Goal: Entertainment & Leisure: Consume media (video, audio)

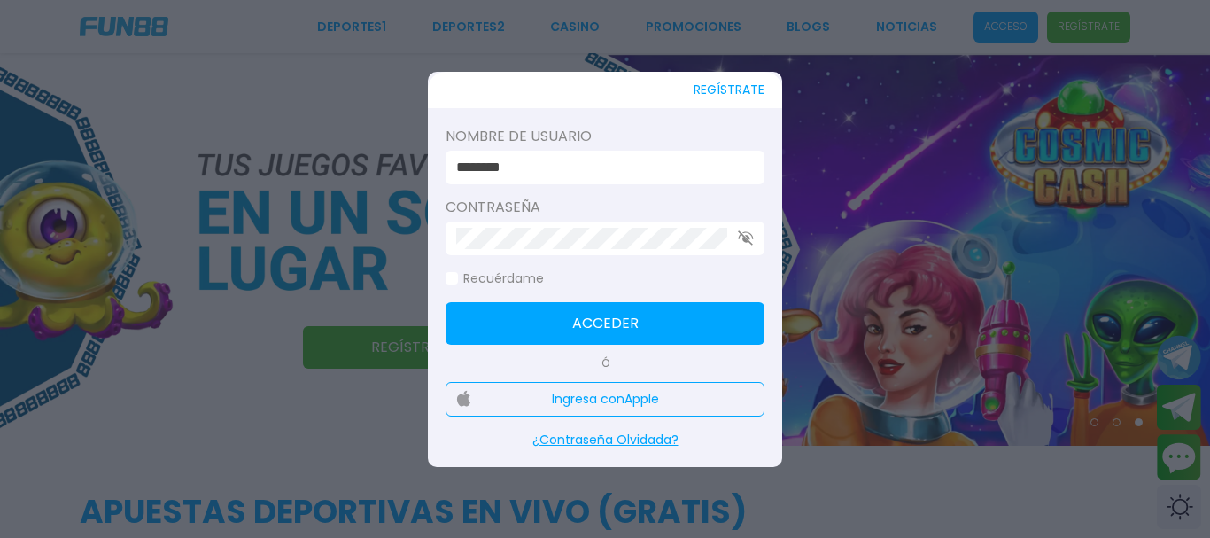
type input "********"
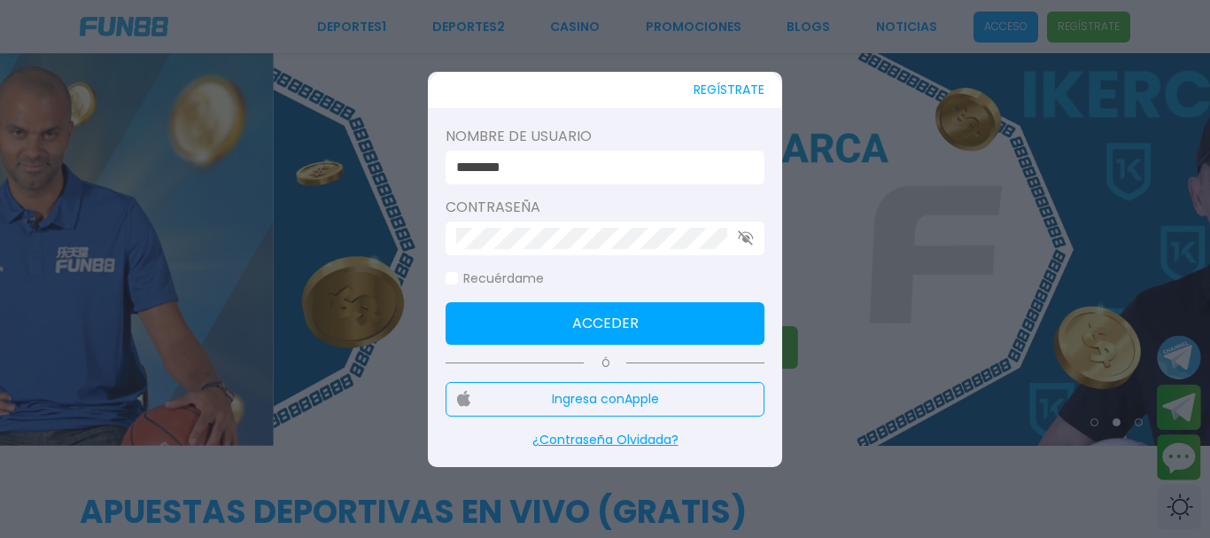
click at [744, 238] on use "button" at bounding box center [745, 237] width 15 height 15
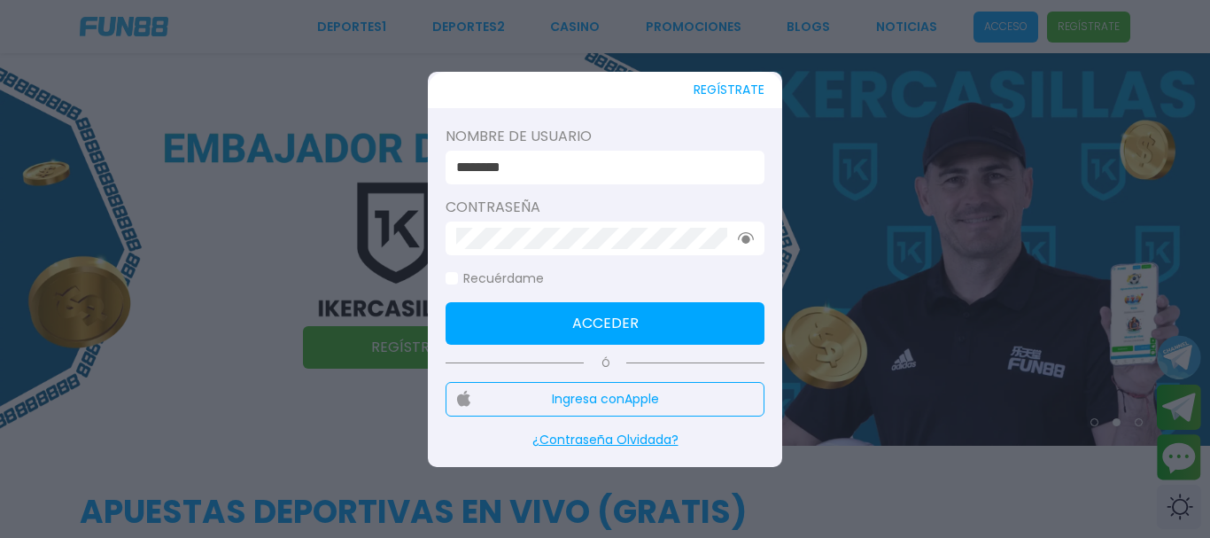
click at [676, 325] on button "Acceder" at bounding box center [605, 323] width 319 height 43
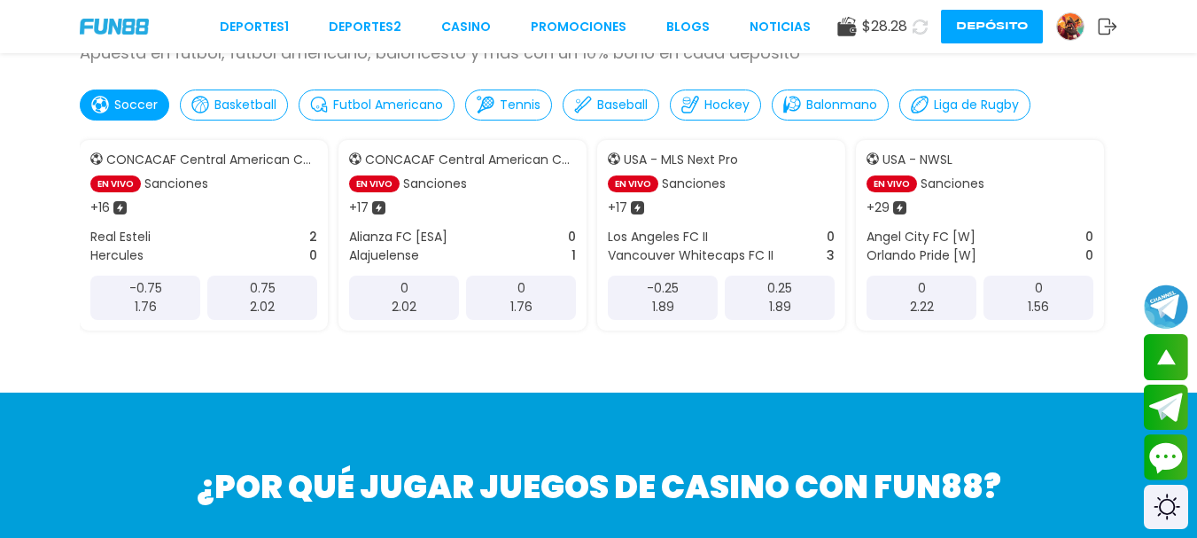
scroll to position [507, 0]
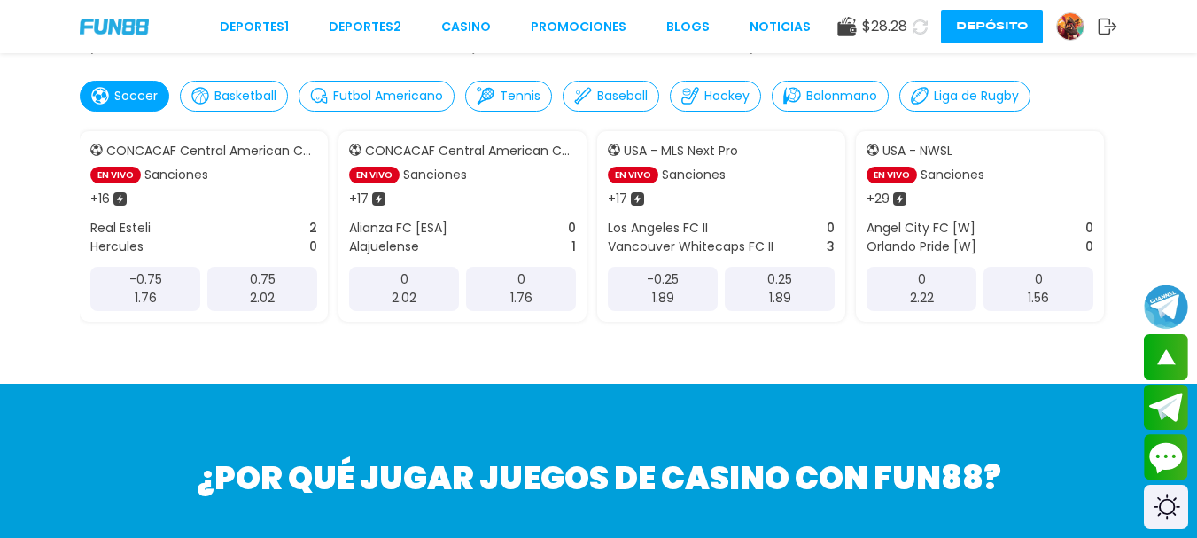
click at [481, 35] on link "CASINO" at bounding box center [466, 27] width 50 height 19
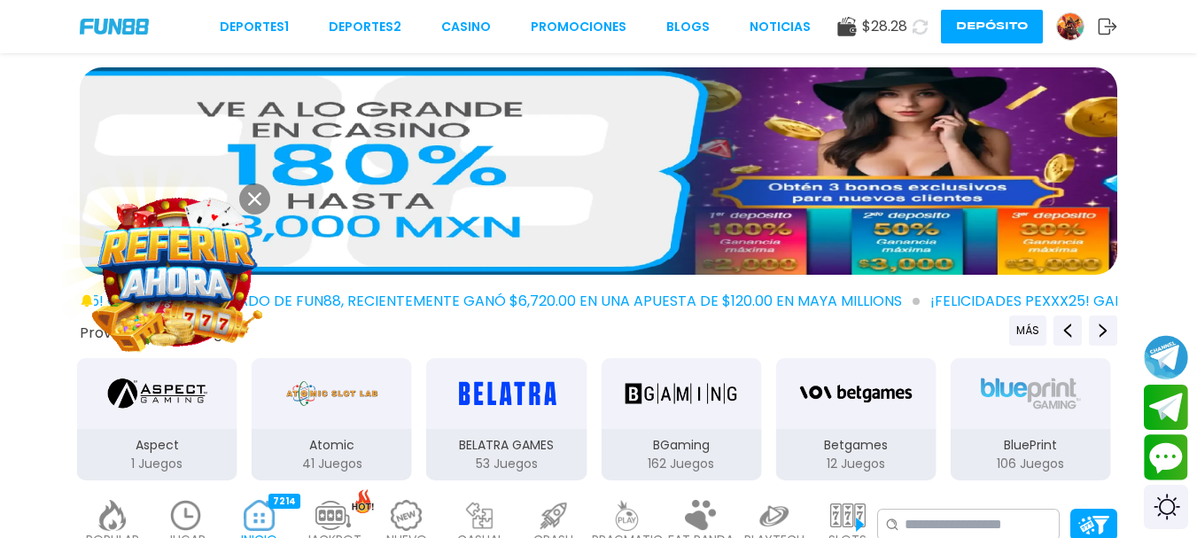
click at [252, 207] on button at bounding box center [254, 198] width 31 height 31
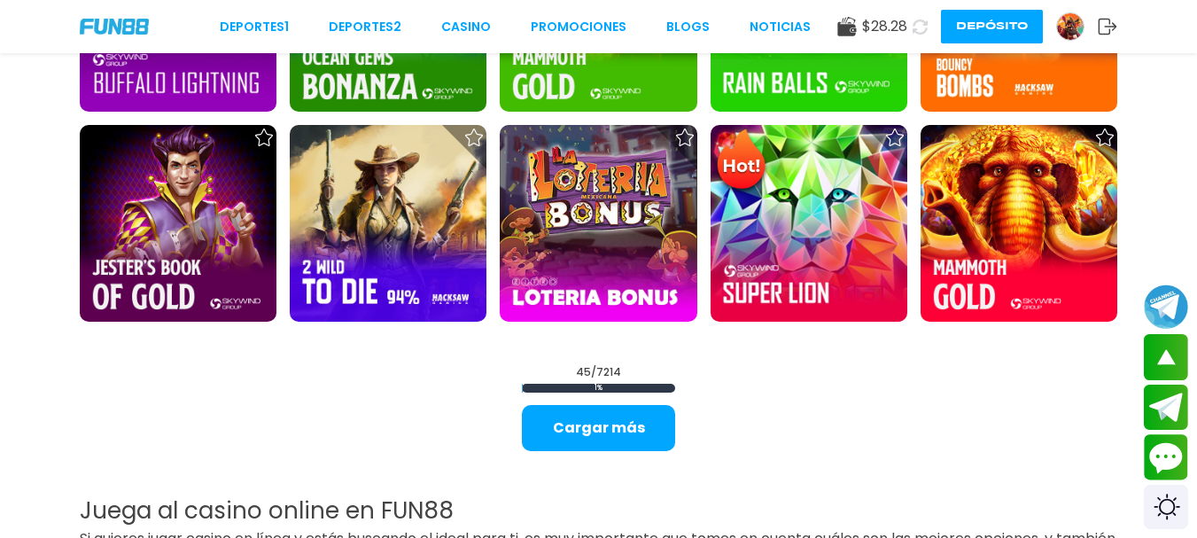
scroll to position [2137, 0]
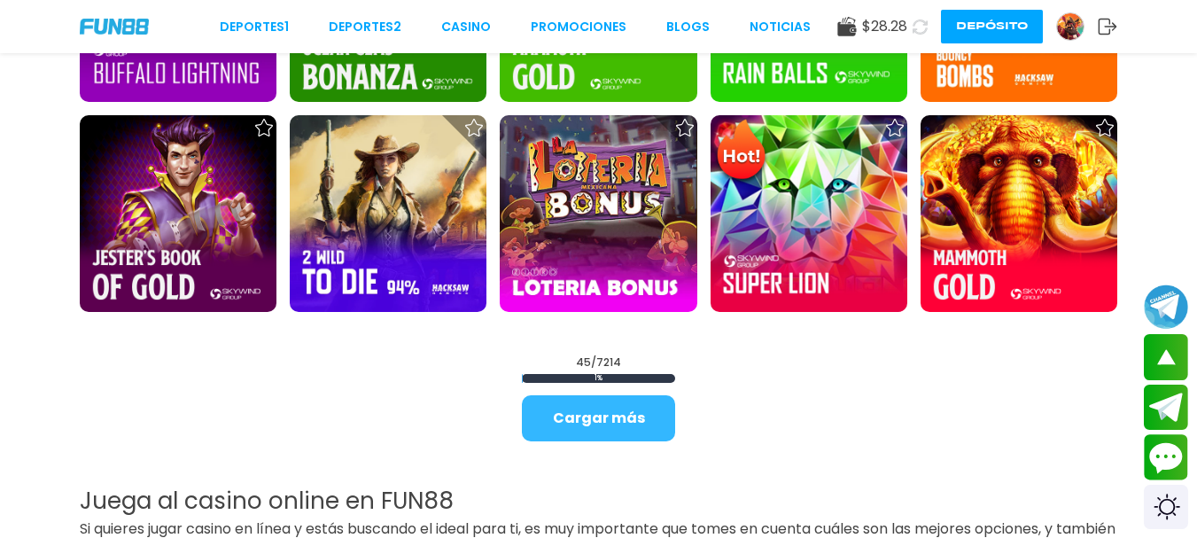
click at [639, 410] on button "Cargar más" at bounding box center [598, 418] width 153 height 46
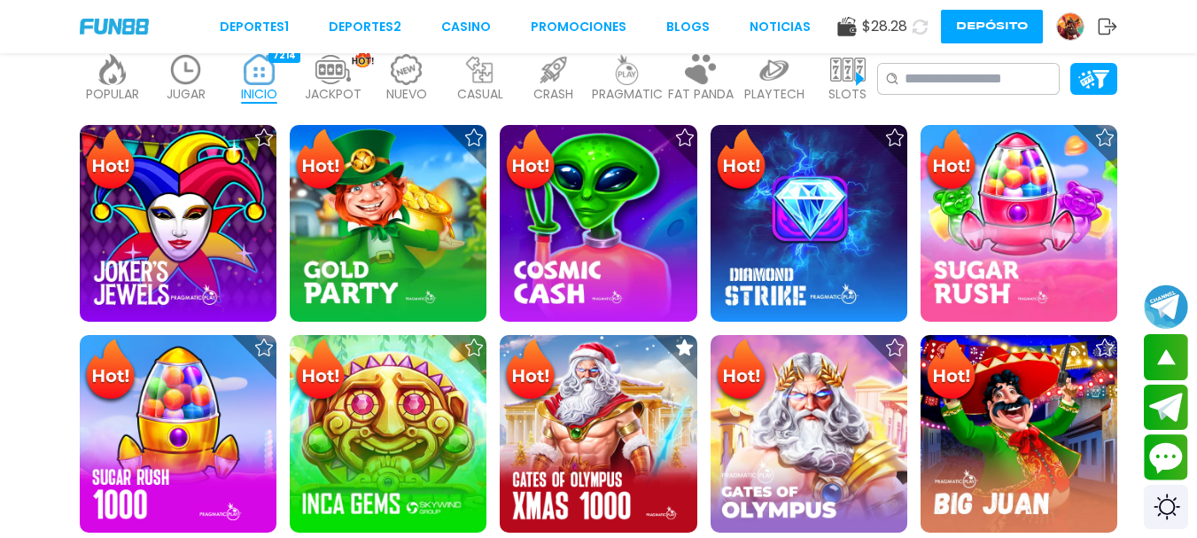
scroll to position [207, 0]
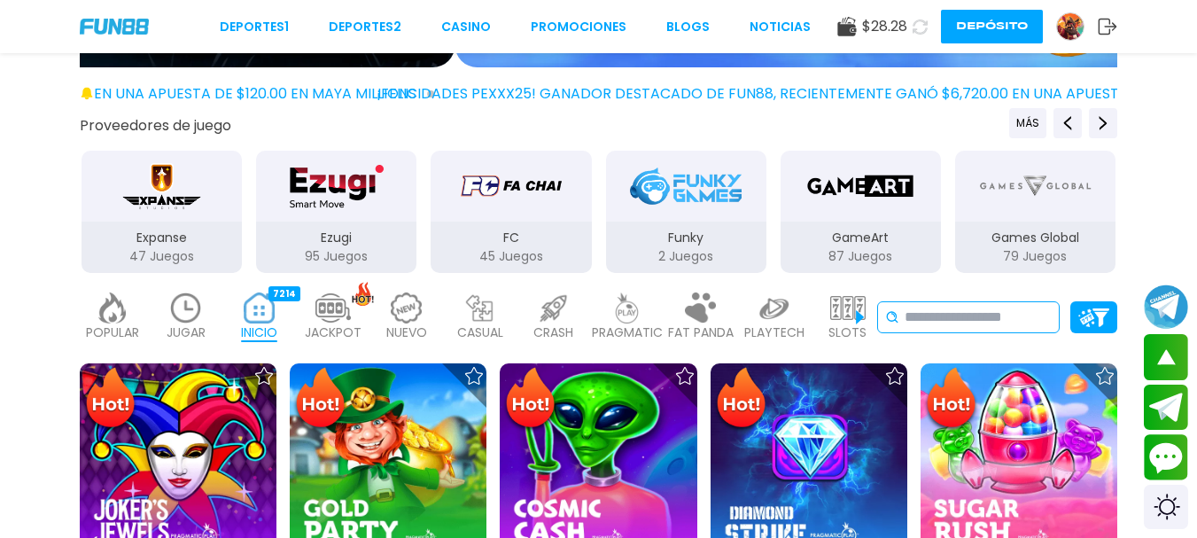
click at [914, 322] on input at bounding box center [978, 317] width 147 height 21
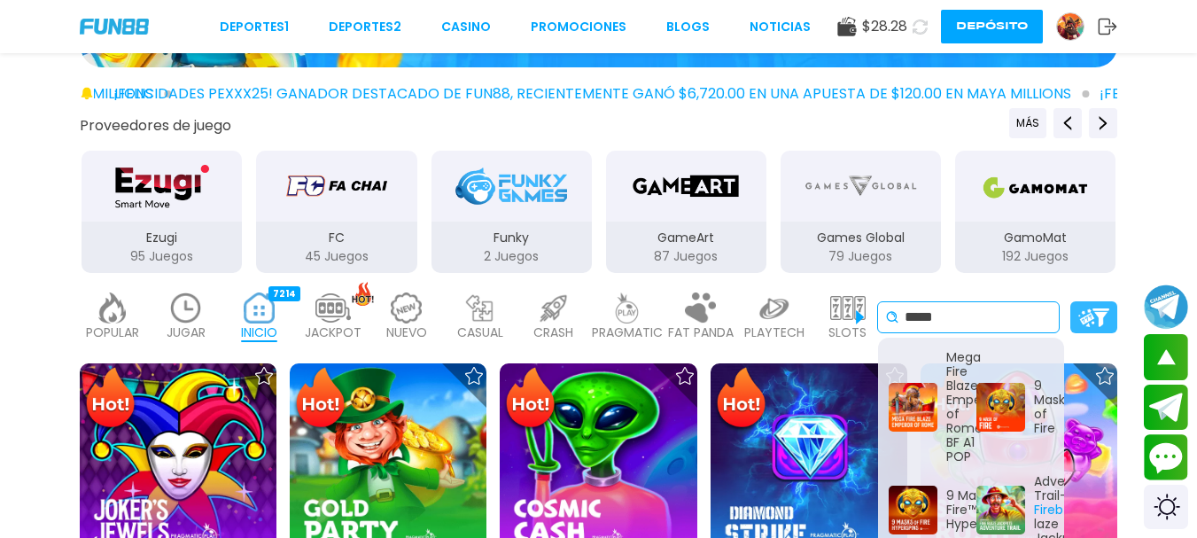
type input "*****"
click at [1084, 308] on img at bounding box center [1093, 317] width 31 height 19
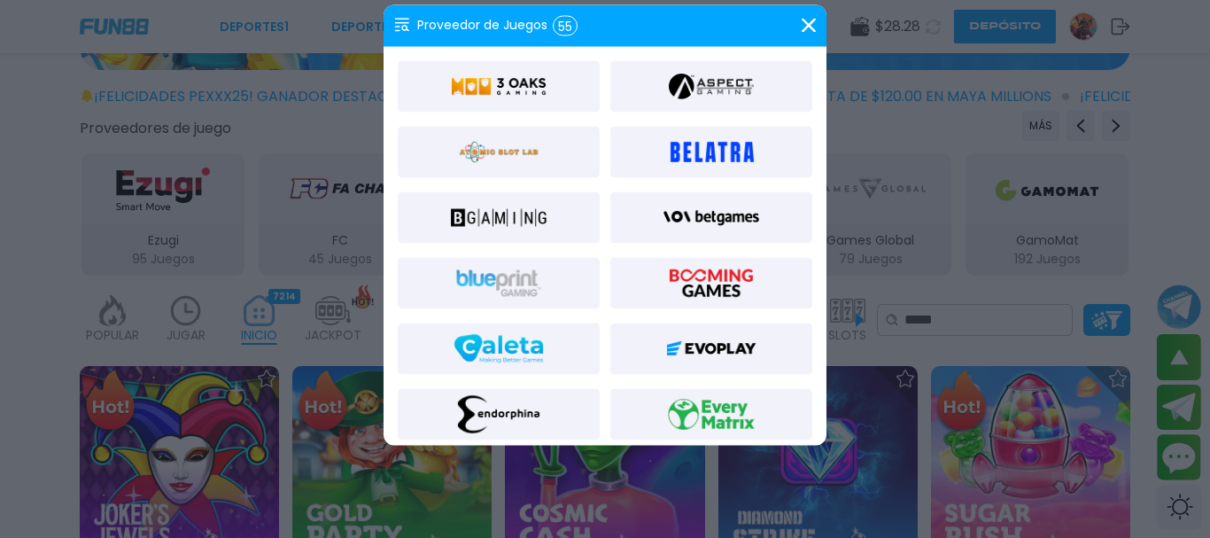
click at [813, 26] on icon at bounding box center [809, 26] width 14 height 14
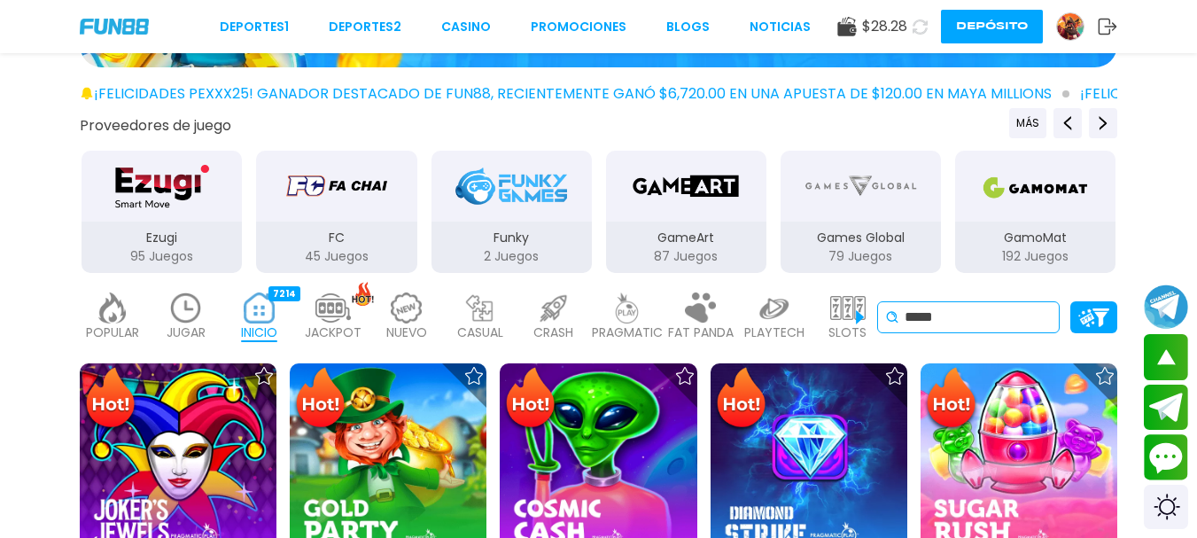
click at [967, 319] on input "*****" at bounding box center [978, 317] width 147 height 21
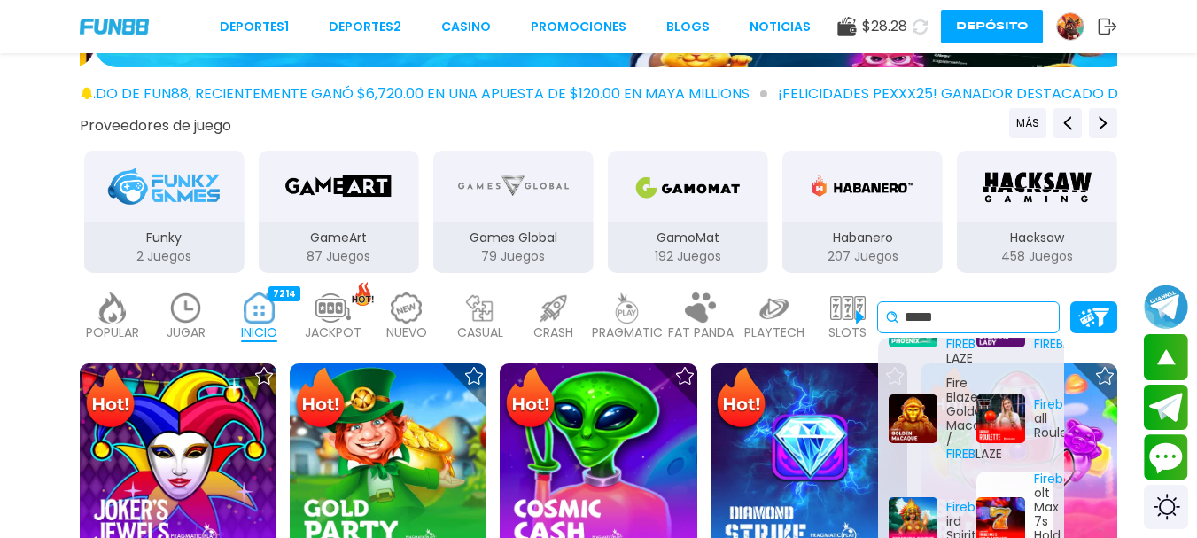
scroll to position [206, 0]
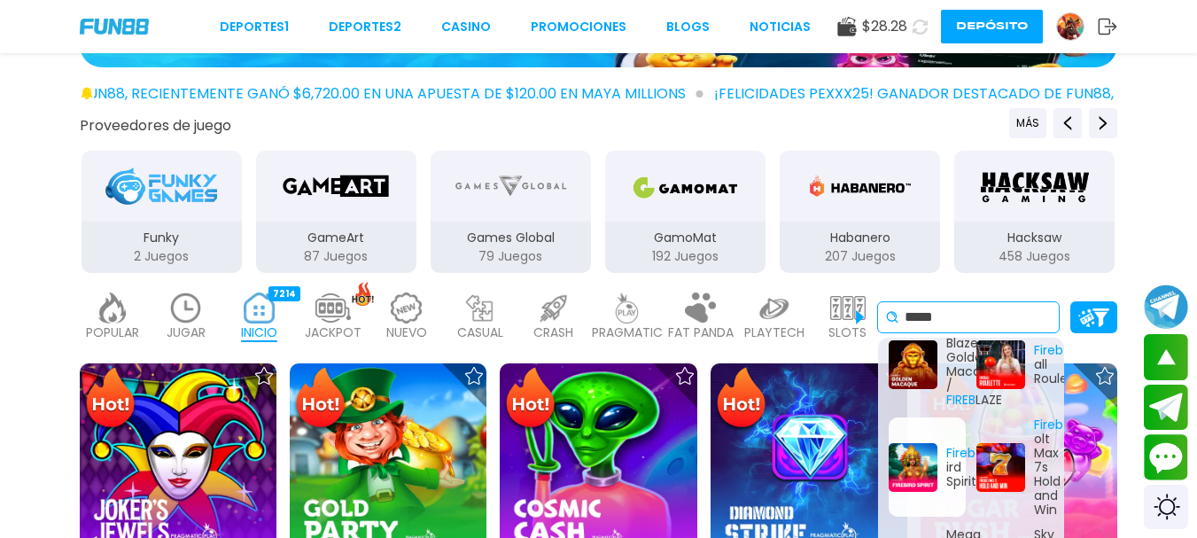
click at [919, 471] on div "Fireb ird Spirit" at bounding box center [927, 466] width 77 height 99
